Goal: Information Seeking & Learning: Find specific fact

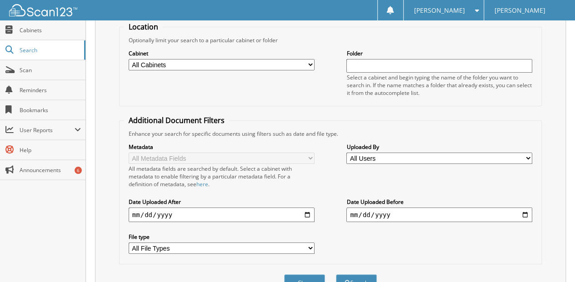
scroll to position [136, 0]
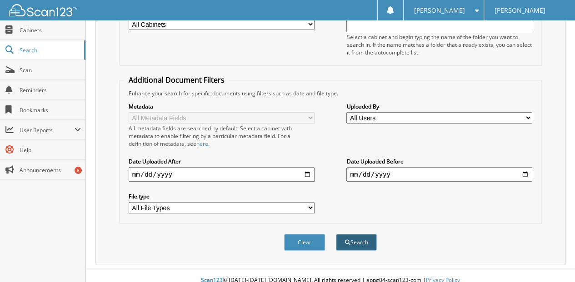
type input "[PERSON_NAME]"
click at [357, 234] on button "Search" at bounding box center [356, 242] width 41 height 17
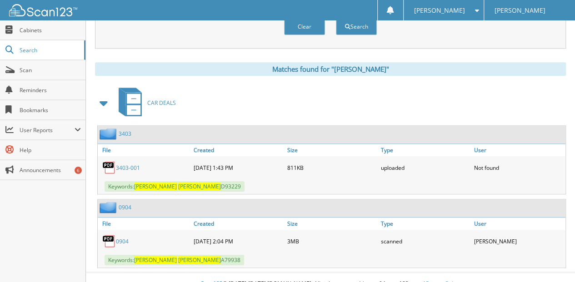
scroll to position [352, 0]
click at [125, 238] on link "0904" at bounding box center [122, 242] width 13 height 8
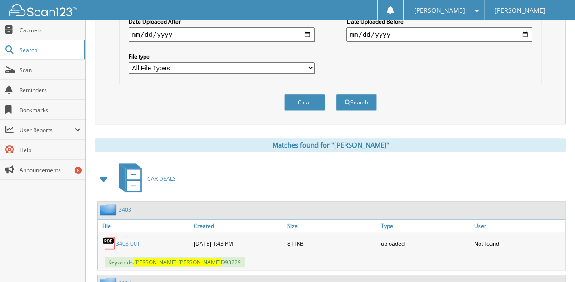
scroll to position [231, 0]
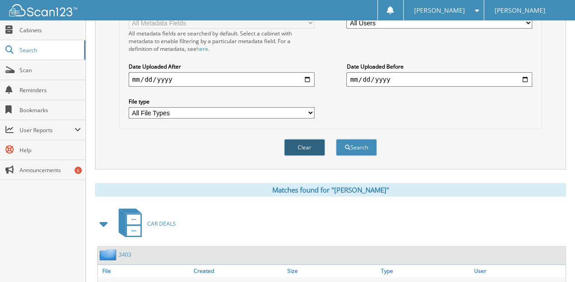
click at [310, 139] on button "Clear" at bounding box center [304, 147] width 41 height 17
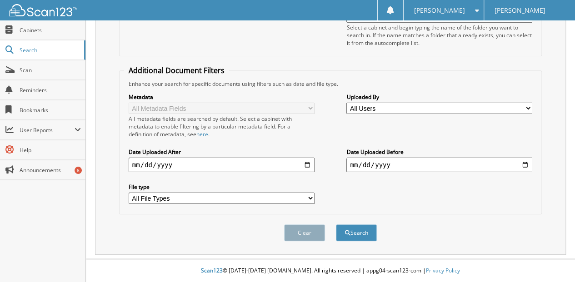
scroll to position [136, 0]
